Goal: Entertainment & Leisure: Consume media (video, audio)

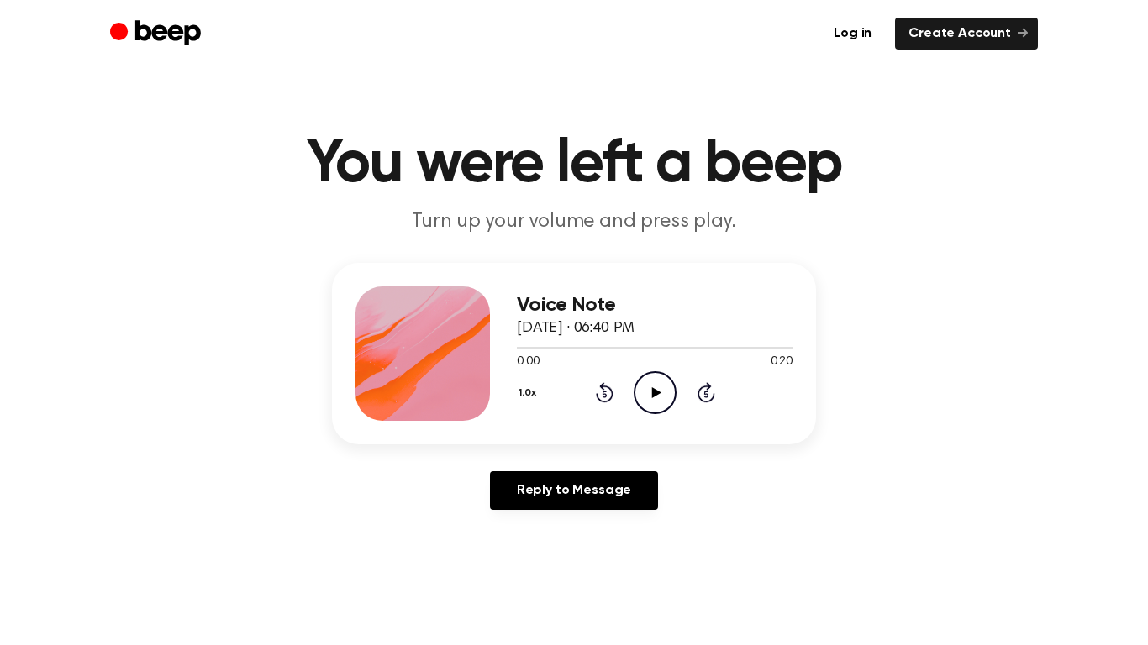
click at [728, 475] on div "Reply to Message" at bounding box center [574, 497] width 484 height 52
click at [654, 405] on icon "Play Audio" at bounding box center [654, 392] width 43 height 43
click at [638, 399] on icon "Play Audio" at bounding box center [654, 392] width 43 height 43
click at [649, 393] on icon "Play Audio" at bounding box center [654, 392] width 43 height 43
click at [647, 377] on icon "Play Audio" at bounding box center [654, 392] width 43 height 43
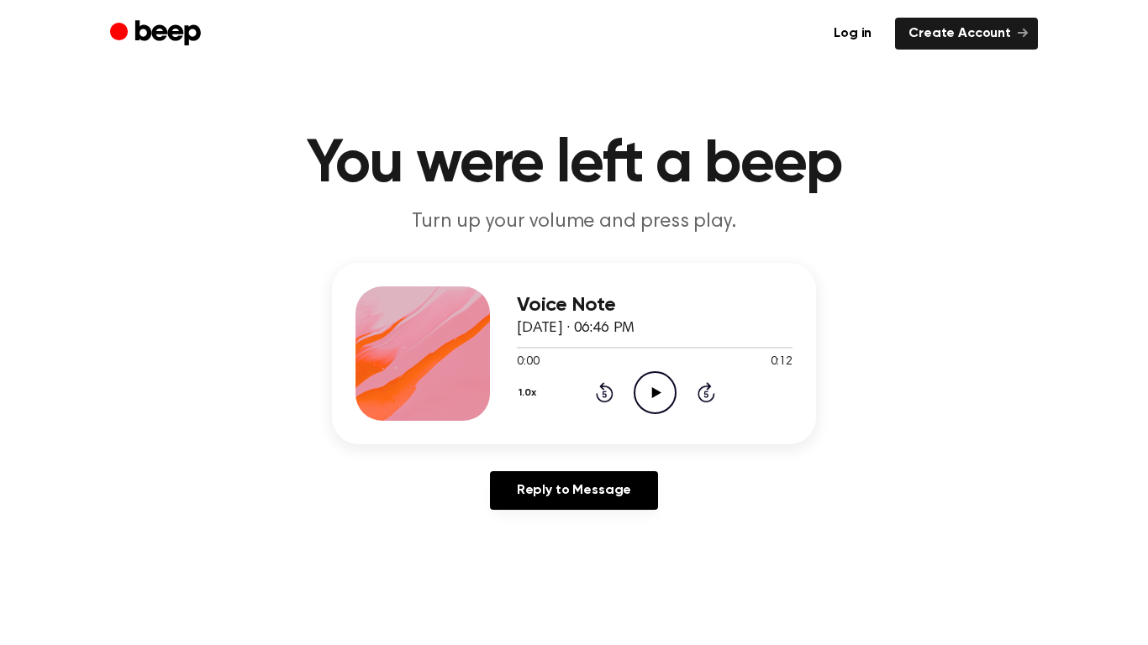
click at [662, 383] on icon "Play Audio" at bounding box center [654, 392] width 43 height 43
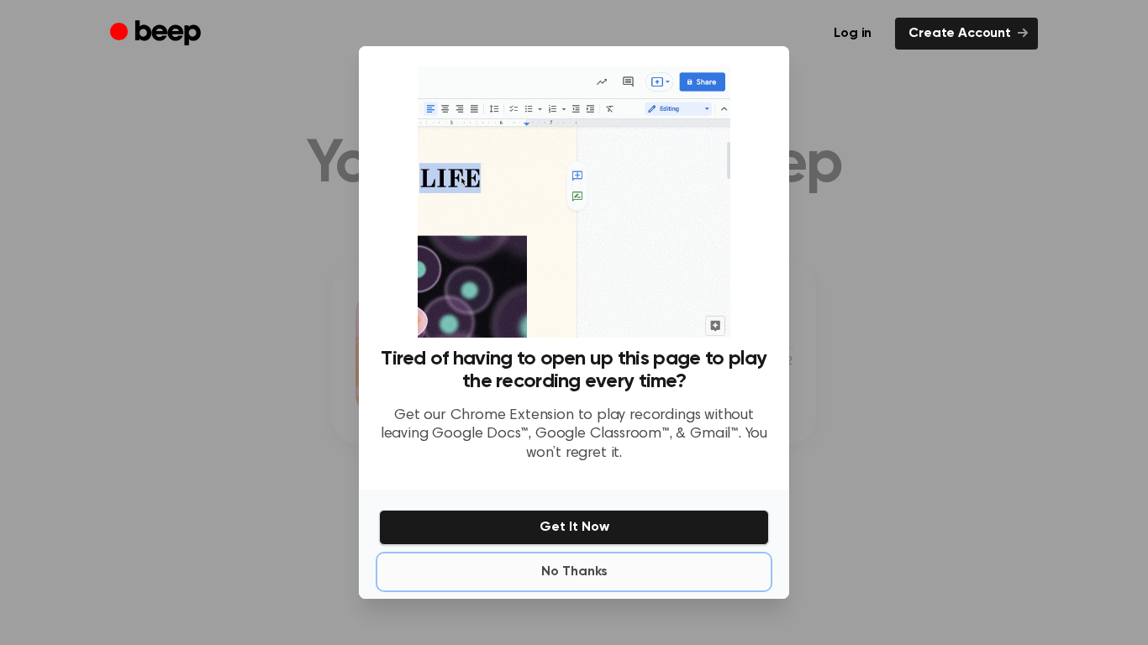
click at [619, 574] on button "No Thanks" at bounding box center [574, 572] width 390 height 34
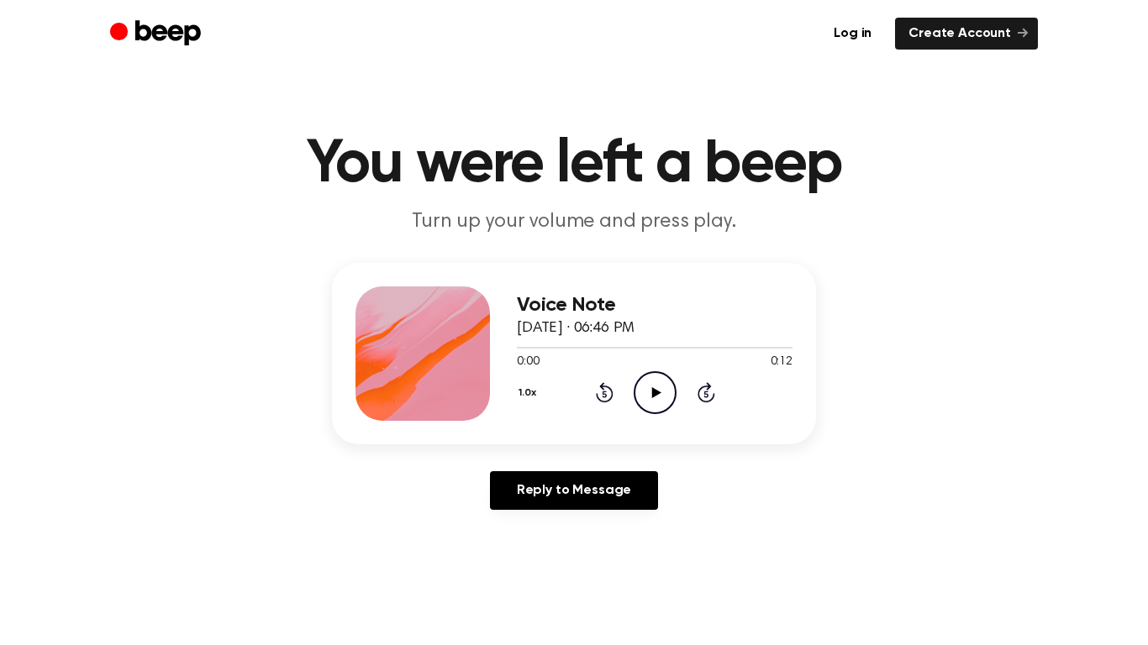
click at [655, 390] on icon at bounding box center [655, 392] width 9 height 11
click at [678, 178] on h1 "You were left a beep" at bounding box center [574, 164] width 860 height 60
click at [645, 386] on icon "Play Audio" at bounding box center [654, 392] width 43 height 43
